Goal: Information Seeking & Learning: Learn about a topic

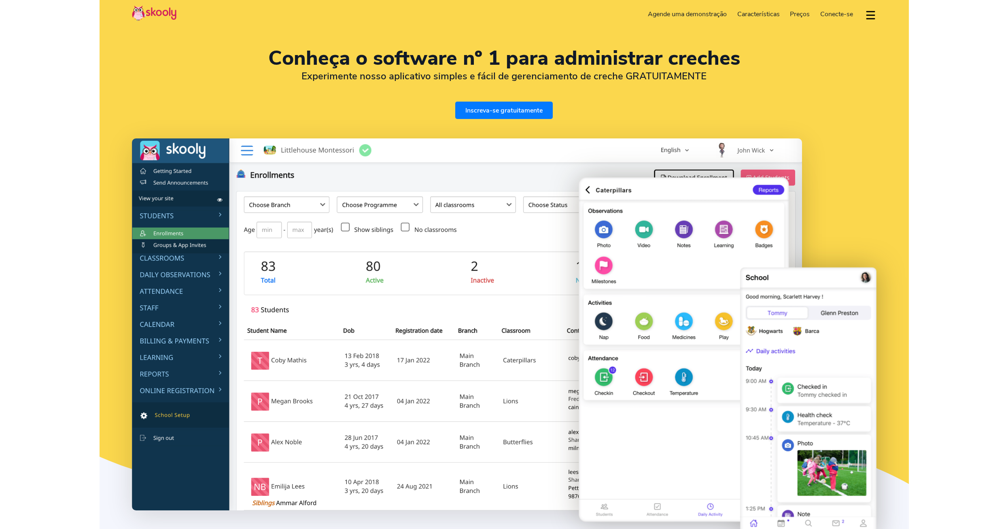
select select "pt"
select select "351"
select select "[GEOGRAPHIC_DATA]"
select select "Europe/[GEOGRAPHIC_DATA]"
click at [798, 13] on span "Preços" at bounding box center [800, 14] width 20 height 9
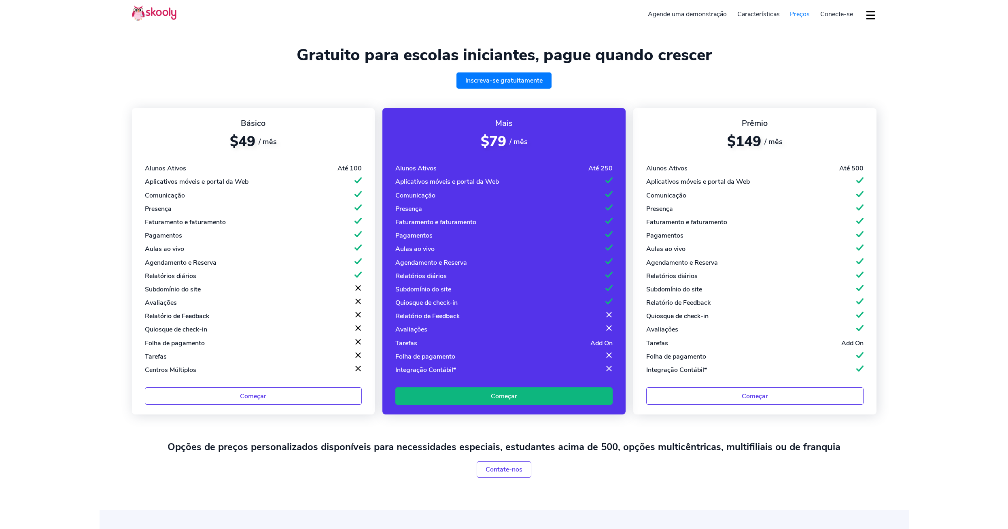
select select "pt"
select select "351"
select select "[GEOGRAPHIC_DATA]"
select select "Europe/[GEOGRAPHIC_DATA]"
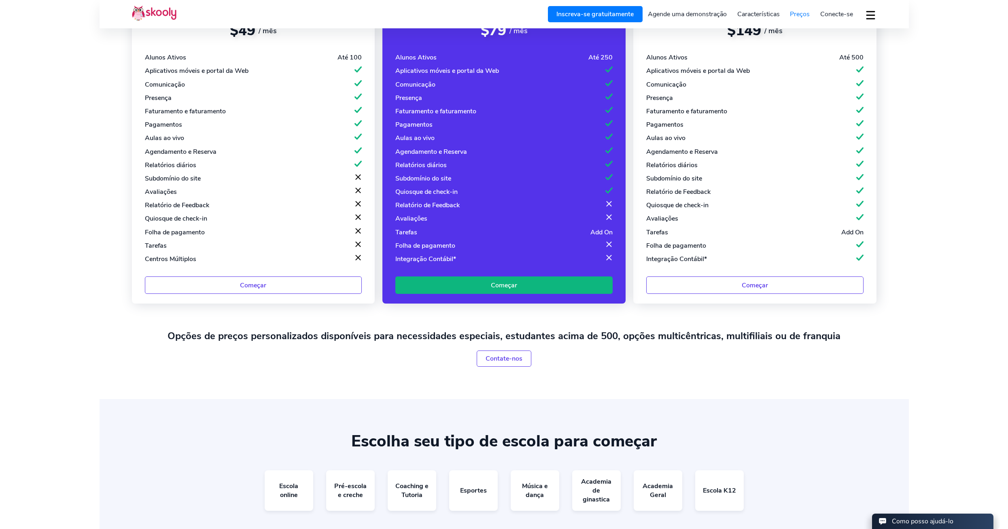
scroll to position [202, 0]
